Goal: Check status: Check status

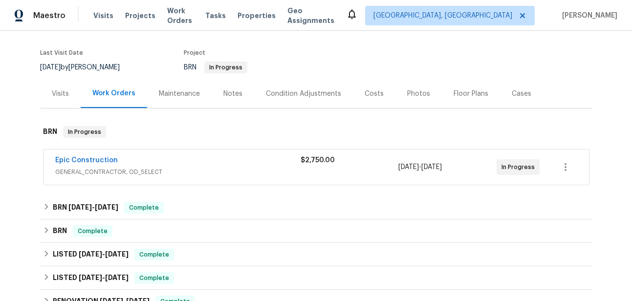
scroll to position [71, 0]
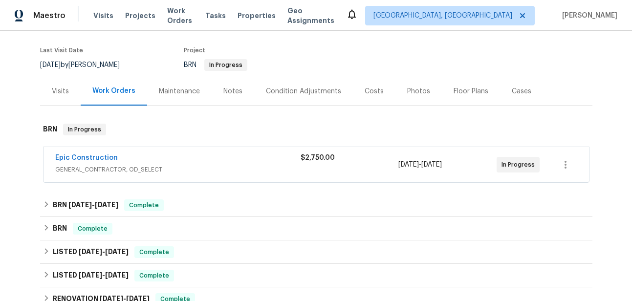
click at [198, 154] on div "Epic Construction" at bounding box center [177, 159] width 245 height 12
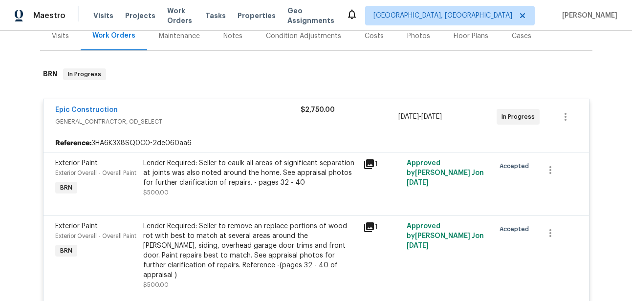
scroll to position [128, 0]
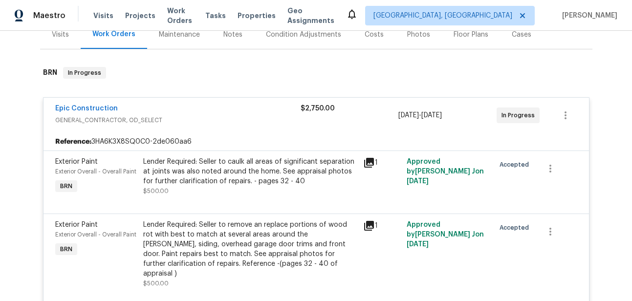
click at [79, 103] on div "Epic Construction GENERAL_CONTRACTOR, OD_SELECT $2,750.00 [DATE] - [DATE] In Pr…" at bounding box center [316, 115] width 545 height 35
click at [79, 111] on link "Epic Construction" at bounding box center [86, 108] width 63 height 7
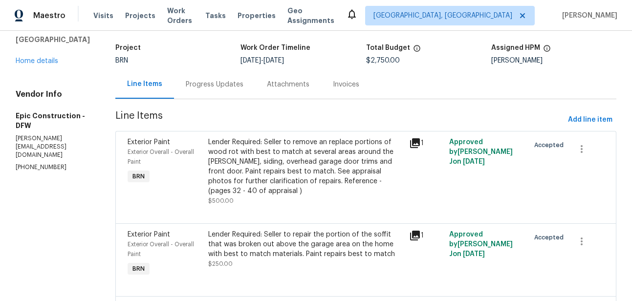
scroll to position [59, 0]
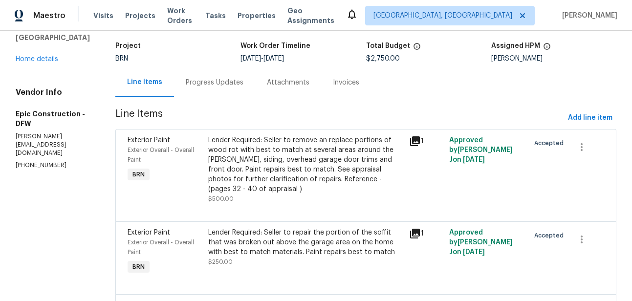
click at [188, 82] on div "Progress Updates" at bounding box center [215, 83] width 58 height 10
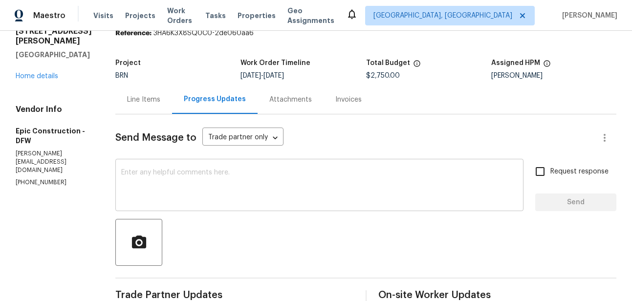
scroll to position [36, 0]
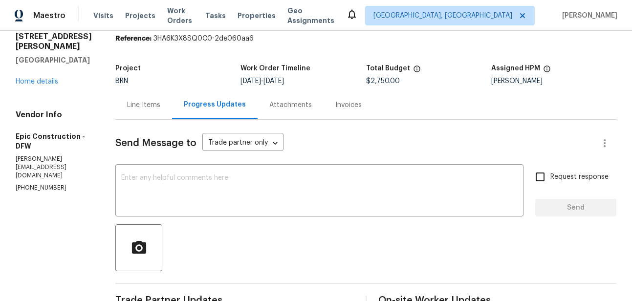
click at [153, 107] on div "Line Items" at bounding box center [143, 104] width 57 height 29
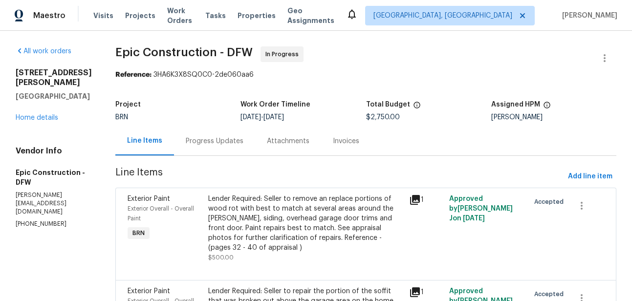
click at [194, 141] on div "Progress Updates" at bounding box center [215, 141] width 58 height 10
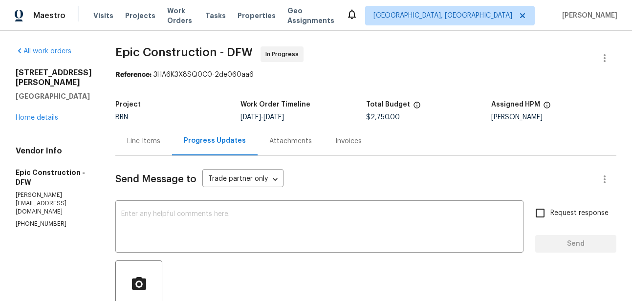
click at [263, 136] on div "Attachments" at bounding box center [291, 141] width 66 height 29
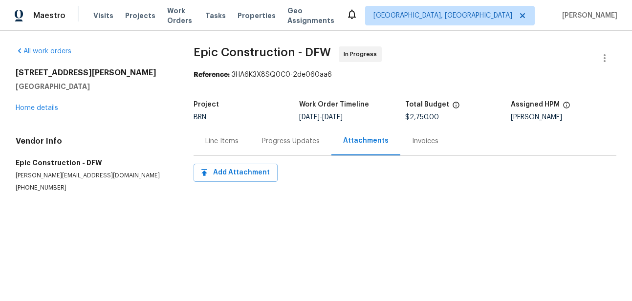
click at [417, 138] on div "Invoices" at bounding box center [425, 141] width 26 height 10
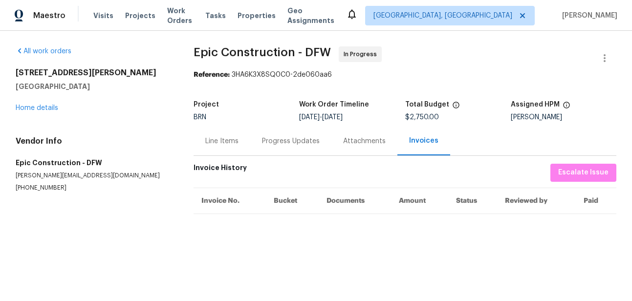
click at [363, 137] on div "Attachments" at bounding box center [364, 141] width 43 height 10
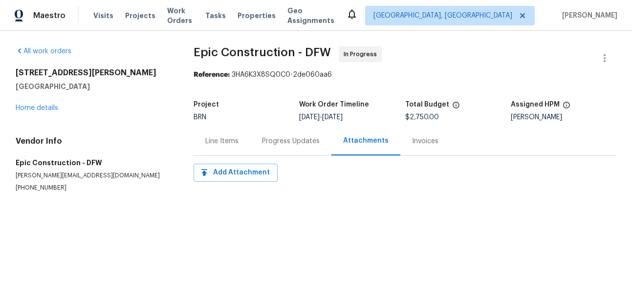
click at [297, 134] on div "Progress Updates" at bounding box center [290, 141] width 81 height 29
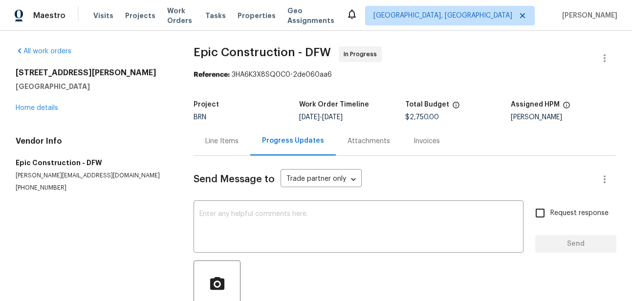
click at [262, 137] on div "Progress Updates" at bounding box center [293, 141] width 62 height 10
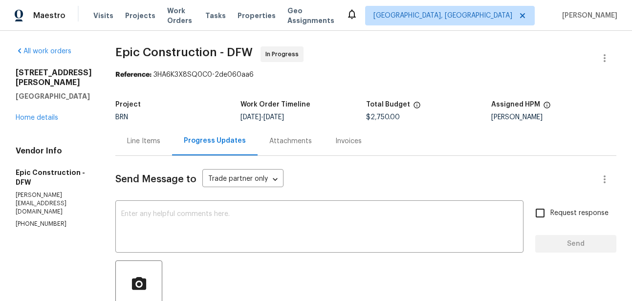
click at [156, 135] on div "Line Items" at bounding box center [143, 141] width 57 height 29
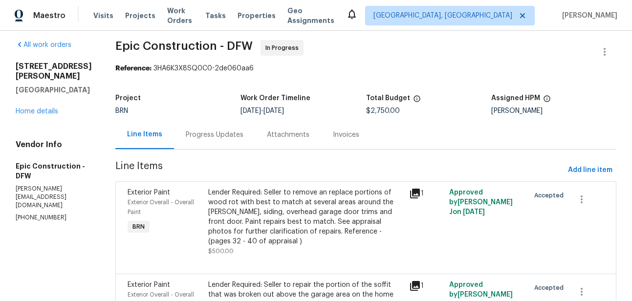
scroll to position [3, 0]
